Goal: Communication & Community: Answer question/provide support

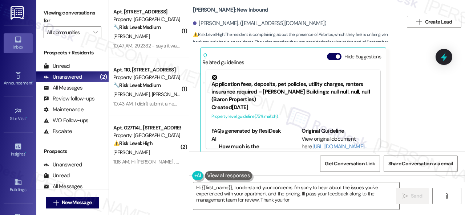
scroll to position [129, 0]
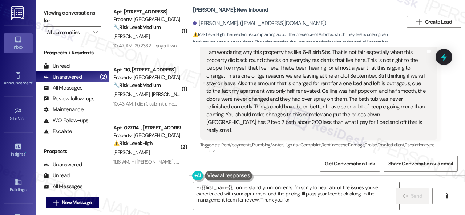
click at [273, 170] on div "Get Conversation Link Share Conversation via email" at bounding box center [327, 164] width 276 height 24
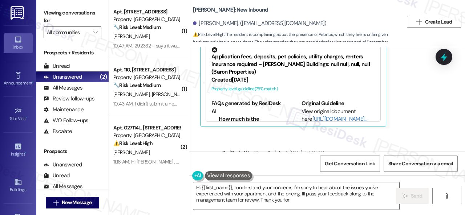
scroll to position [310, 0]
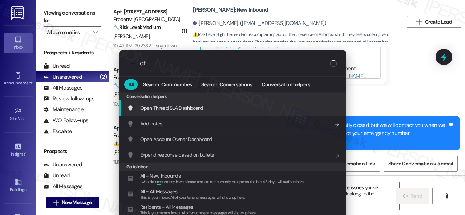
type input "o"
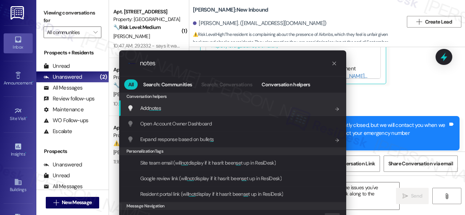
type input "notes"
click at [165, 109] on div "Add notes Add shortcut" at bounding box center [233, 108] width 213 height 8
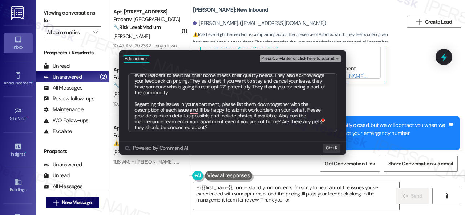
scroll to position [35, 0]
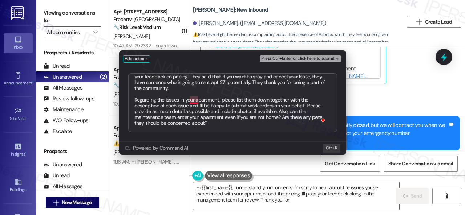
click at [190, 101] on textarea "The site team thanks you for your feedback. It will be passed over to managemen…" at bounding box center [232, 102] width 209 height 59
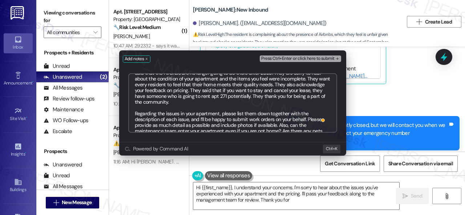
scroll to position [0, 0]
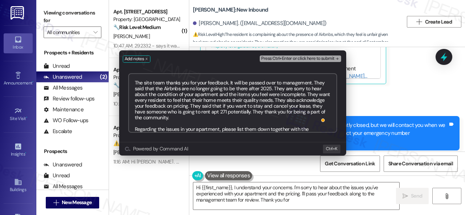
type textarea "The site team thanks you for your feedback. It will be passed over to managemen…"
click at [289, 56] on span "Press Ctrl+Enter or click here to submit" at bounding box center [297, 58] width 73 height 5
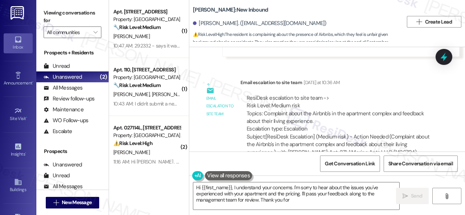
scroll to position [2, 0]
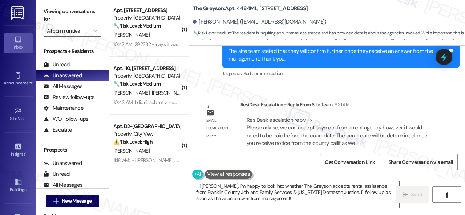
scroll to position [2, 0]
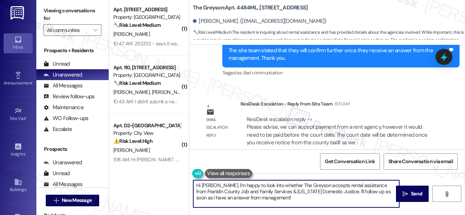
drag, startPoint x: 257, startPoint y: 198, endPoint x: 136, endPoint y: 165, distance: 125.3
click at [136, 165] on div "( 1 ) Apt. 5770B1, 5800 Great Northern Boulevard Property: Butternut Ridge 🔧 Ri…" at bounding box center [287, 105] width 356 height 215
paste textarea "ey, I have an update on your concern. The site team has stated they can accept …"
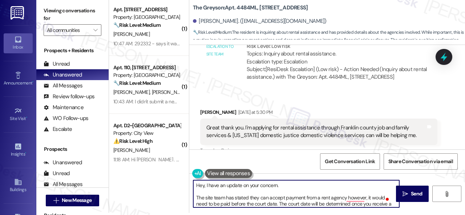
scroll to position [1826, 0]
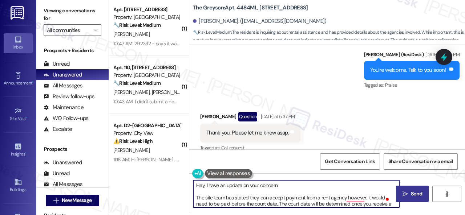
type textarea "Hey, I have an update on your concern. The site team has stated they can accept…"
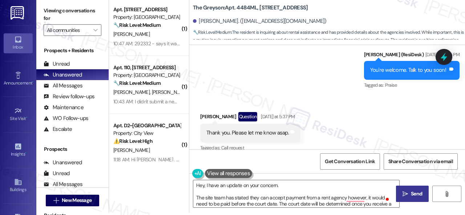
click at [403, 192] on icon "" at bounding box center [405, 194] width 5 height 6
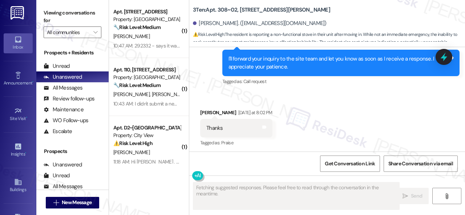
scroll to position [1419, 0]
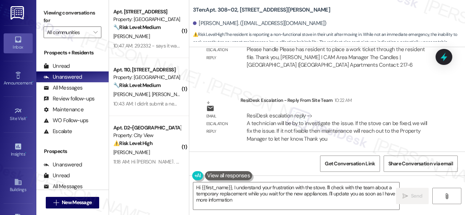
type textarea "Hi {{first_name}}, I understand your frustration with the stove. I'll check wit…"
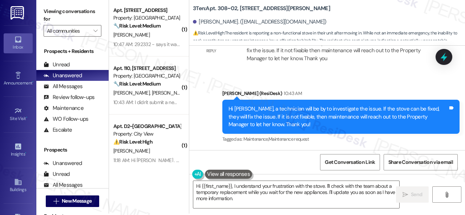
scroll to position [2, 0]
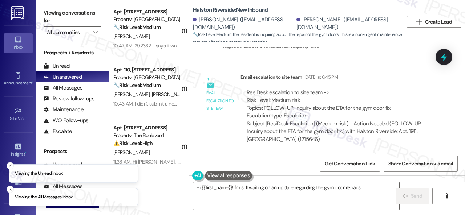
scroll to position [4617, 0]
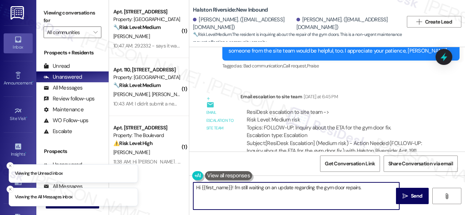
drag, startPoint x: 258, startPoint y: 202, endPoint x: 154, endPoint y: 167, distance: 109.1
click at [154, 167] on div "( 1 ) Apt. 5770B1, 5800 Great Northern Boulevard Property: Butternut Ridge 🔧 Ri…" at bounding box center [287, 107] width 356 height 215
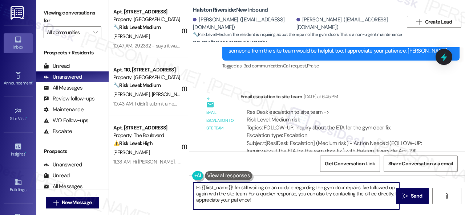
paste textarea "ey, I have an update on your concern. The site team has stated they sent out an…"
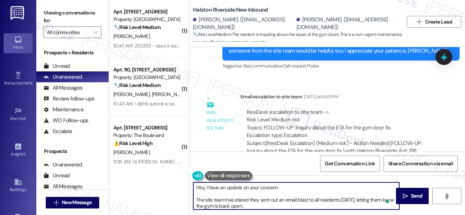
scroll to position [0, 0]
type textarea "Hey, I have an update on your concern. The site team has stated they sent out a…"
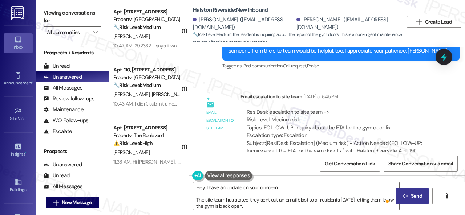
click at [413, 196] on span "Send" at bounding box center [416, 197] width 11 height 8
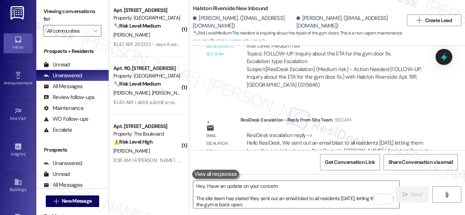
scroll to position [2, 0]
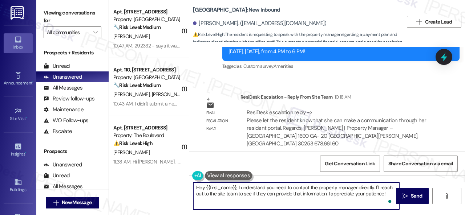
scroll to position [2, 0]
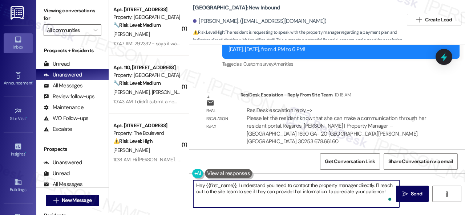
drag, startPoint x: 238, startPoint y: 187, endPoint x: 427, endPoint y: 230, distance: 194.4
click at [427, 215] on html "Inbox Go to Inbox Announcement • Send A Text Announcement Site Visit • Go to Si…" at bounding box center [232, 107] width 465 height 215
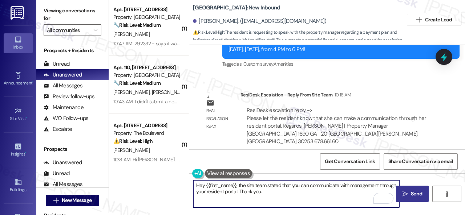
type textarea "Hey {{first_name}}, the site team stated that you can communicate with manageme…"
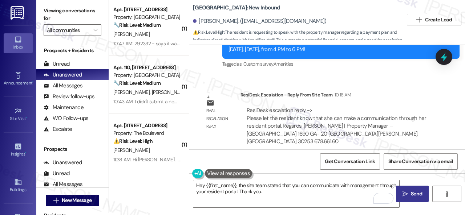
click at [414, 197] on span "Send" at bounding box center [416, 194] width 11 height 8
